Goal: Navigation & Orientation: Find specific page/section

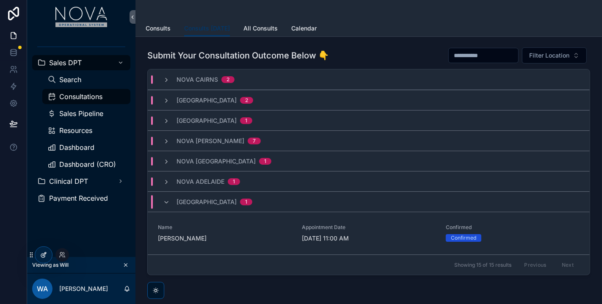
click at [44, 254] on icon at bounding box center [44, 253] width 3 height 3
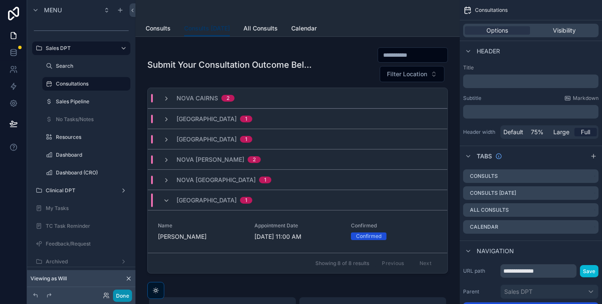
click at [118, 297] on button "Done" at bounding box center [122, 295] width 19 height 12
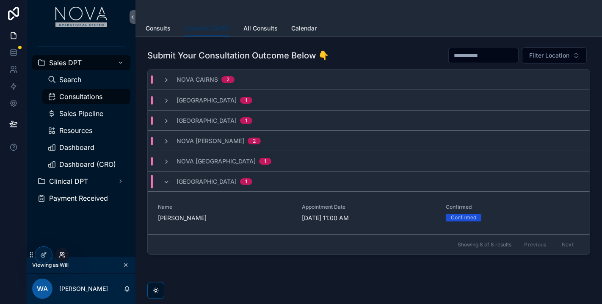
click at [63, 252] on icon at bounding box center [62, 254] width 7 height 7
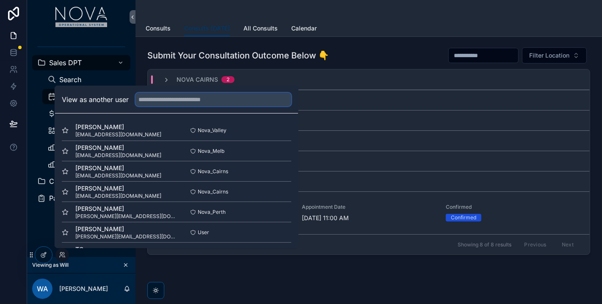
click at [156, 99] on input "text" at bounding box center [213, 100] width 156 height 14
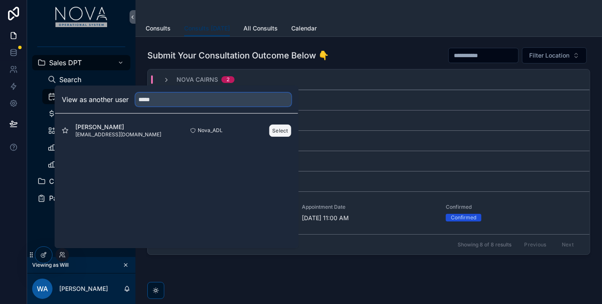
type input "*****"
click at [277, 130] on button "Select" at bounding box center [280, 130] width 22 height 12
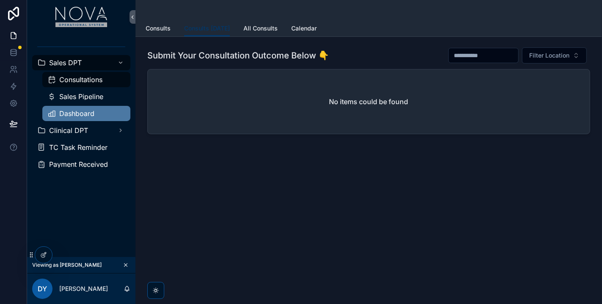
click at [83, 110] on span "Dashboard" at bounding box center [76, 113] width 35 height 7
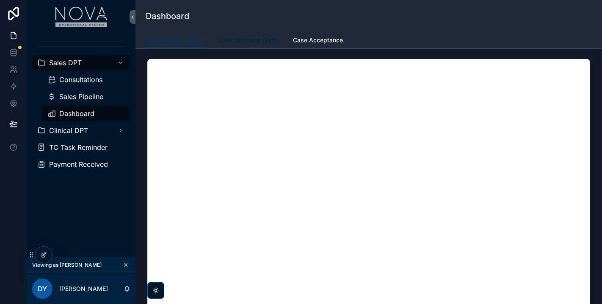
click at [260, 44] on span "Sales Outcome (Beta)" at bounding box center [248, 40] width 61 height 8
click at [188, 43] on span "Sales Pipeline (Beta)" at bounding box center [175, 40] width 59 height 8
click at [329, 40] on span "Case Acceptance" at bounding box center [318, 40] width 50 height 8
click at [173, 42] on span "Sales Pipeline (Beta)" at bounding box center [175, 40] width 59 height 8
click at [253, 39] on span "Sales Outcome (Beta)" at bounding box center [248, 40] width 61 height 8
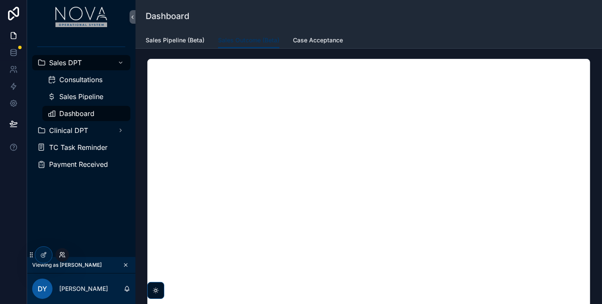
click at [63, 253] on icon at bounding box center [62, 254] width 7 height 7
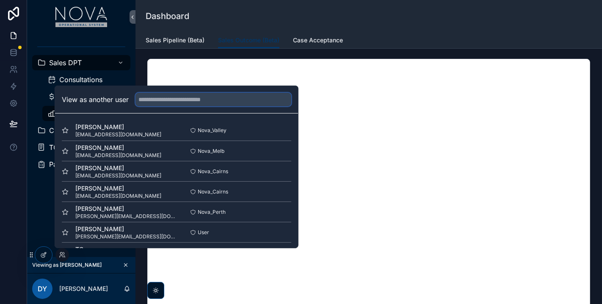
click at [244, 96] on input "text" at bounding box center [213, 100] width 156 height 14
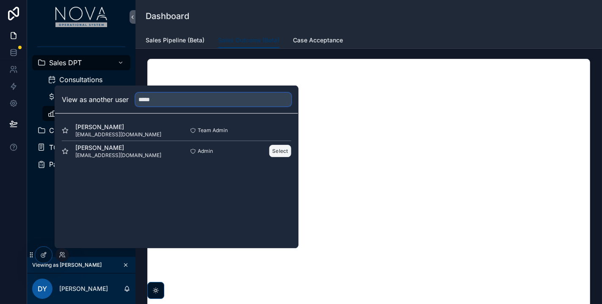
type input "****"
click at [281, 148] on button "Select" at bounding box center [280, 151] width 22 height 12
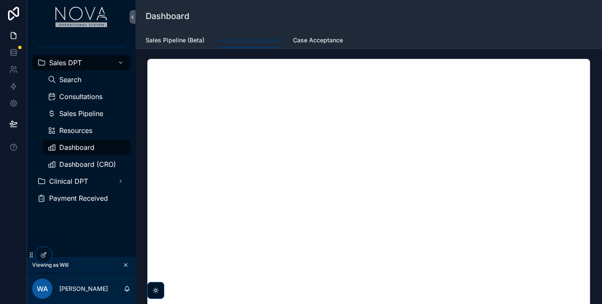
click at [409, 28] on div "Dashboard" at bounding box center [369, 16] width 446 height 32
click at [377, 55] on div "scrollable content" at bounding box center [368, 210] width 453 height 311
click at [176, 43] on span "Sales Pipeline (Beta)" at bounding box center [175, 40] width 59 height 8
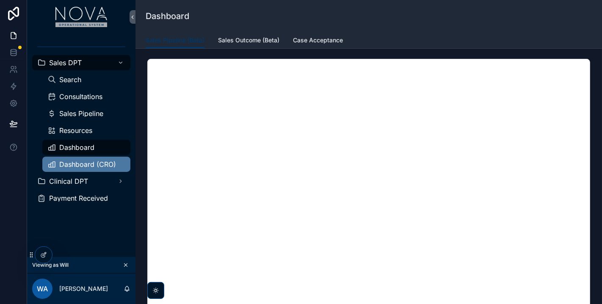
click at [102, 165] on span "Dashboard (CRO)" at bounding box center [87, 164] width 57 height 7
